Goal: Find specific page/section: Find specific page/section

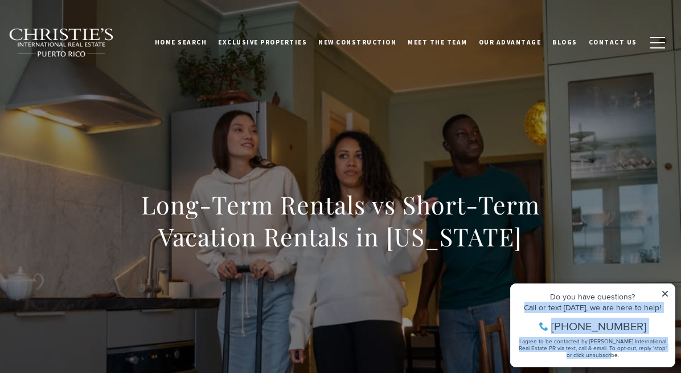
click at [661, 292] on div "Property added to favorites View 3 saved properties Property added to favorites…" at bounding box center [592, 325] width 165 height 84
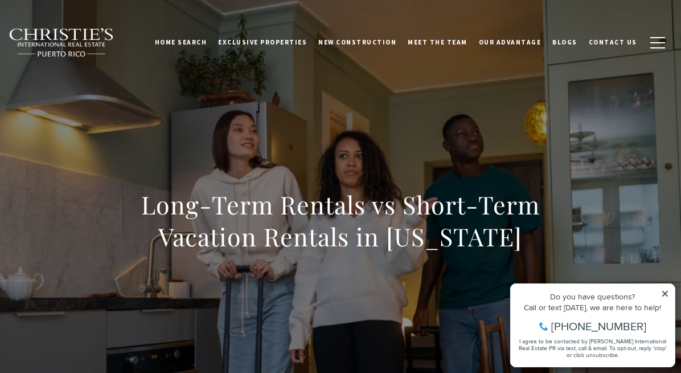
click at [661, 292] on icon at bounding box center [665, 293] width 8 height 8
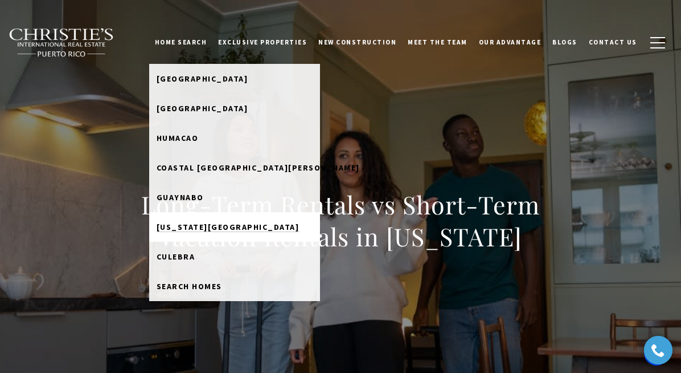
click at [221, 227] on span "[US_STATE][GEOGRAPHIC_DATA]" at bounding box center [228, 227] width 143 height 10
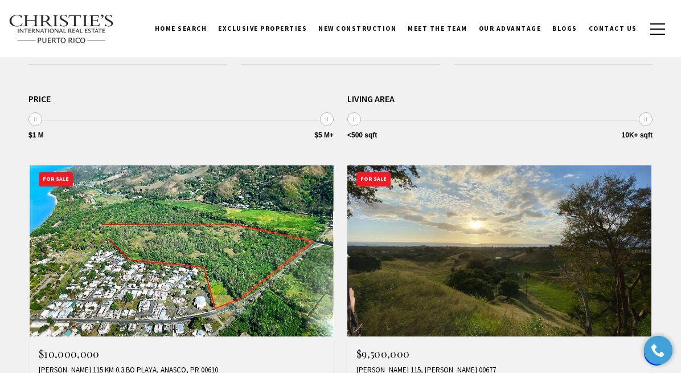
scroll to position [344, 0]
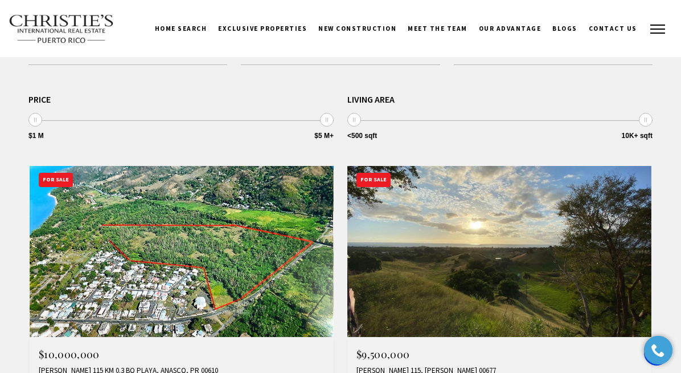
drag, startPoint x: 648, startPoint y: 38, endPoint x: 659, endPoint y: 18, distance: 22.7
click at [654, 40] on button "button" at bounding box center [658, 29] width 30 height 33
click at [658, 24] on button "button" at bounding box center [658, 29] width 30 height 33
click at [658, 21] on button "button" at bounding box center [658, 29] width 30 height 33
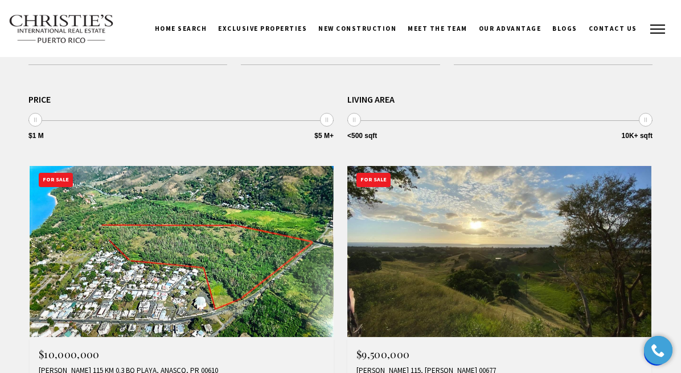
click at [657, 33] on button "button" at bounding box center [658, 29] width 30 height 33
click at [656, 27] on button "button" at bounding box center [658, 29] width 30 height 33
